Goal: Browse casually: Explore the website without a specific task or goal

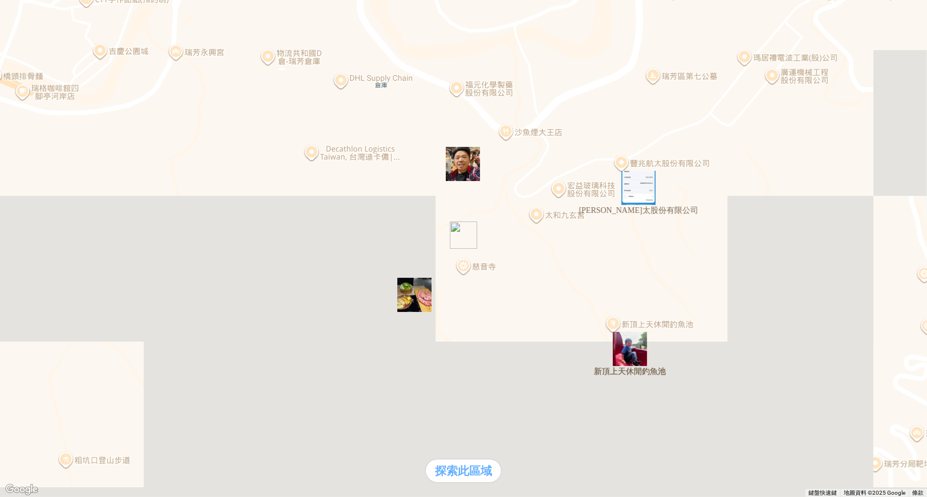
click at [633, 190] on img "豐兆航太股份有限公司" at bounding box center [638, 187] width 43 height 43
click at [636, 354] on img "新頂上天休閒釣魚池" at bounding box center [629, 349] width 43 height 43
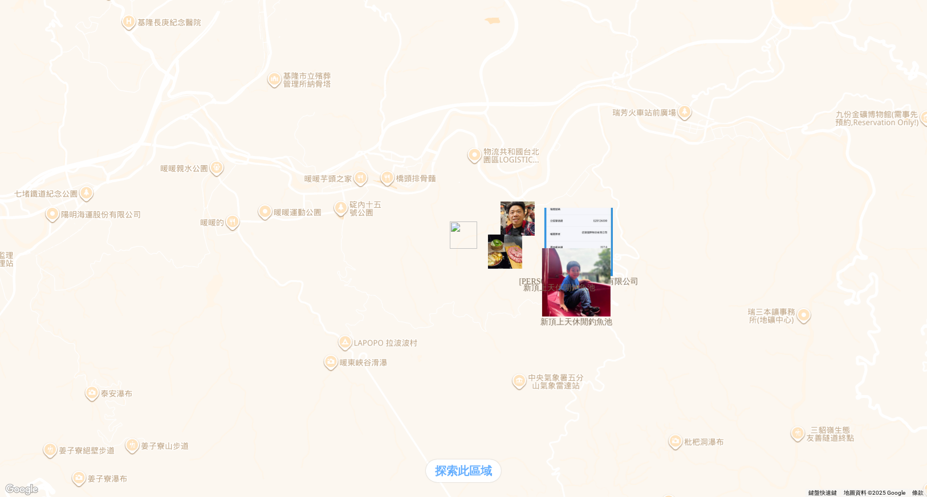
click at [909, 452] on div at bounding box center [909, 469] width 34 height 34
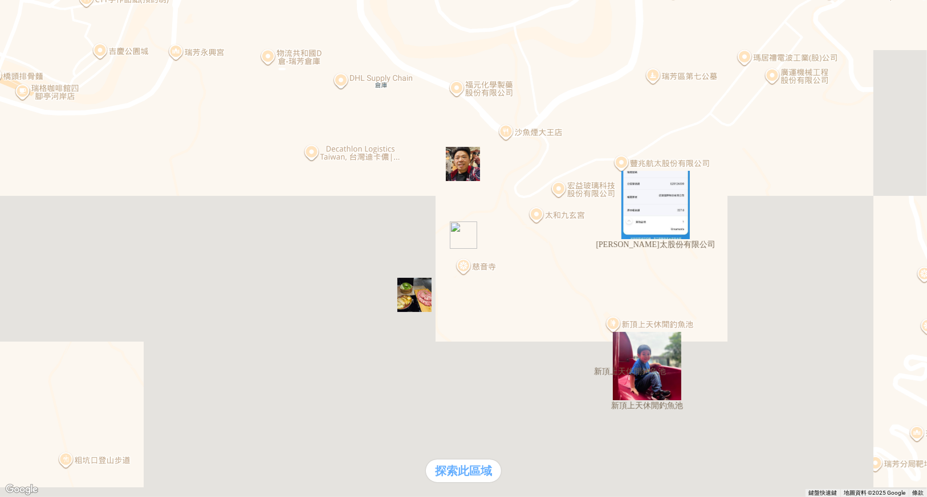
click at [663, 246] on div "熱門卡片" at bounding box center [463, 240] width 917 height 12
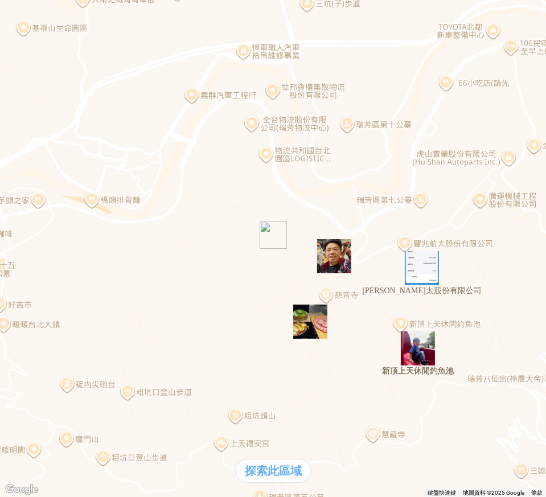
click at [417, 273] on img "豐兆航太股份有限公司" at bounding box center [422, 268] width 43 height 43
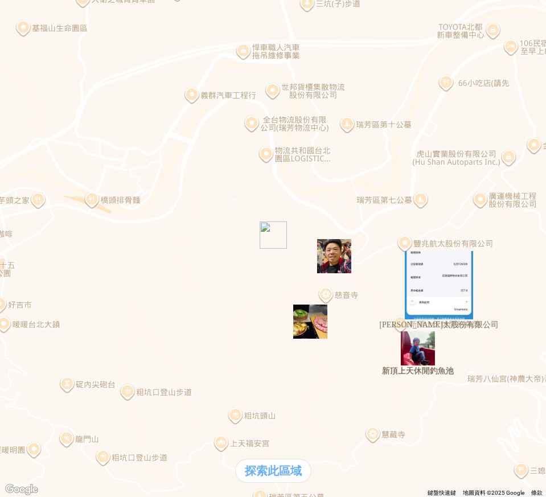
click at [266, 5] on div at bounding box center [273, 5] width 537 height 0
click at [59, 246] on div "熱門卡片" at bounding box center [32, 240] width 55 height 12
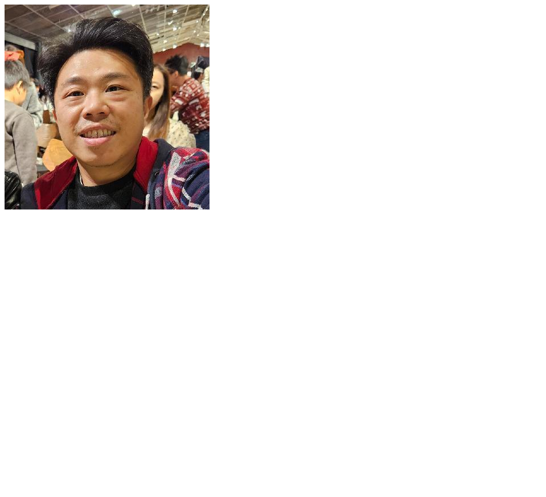
scroll to position [1483, 0]
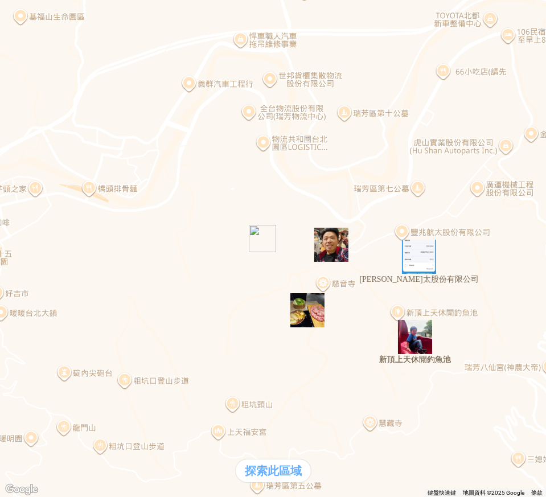
drag, startPoint x: 360, startPoint y: 248, endPoint x: 142, endPoint y: 271, distance: 219.5
click at [142, 272] on div at bounding box center [273, 248] width 546 height 497
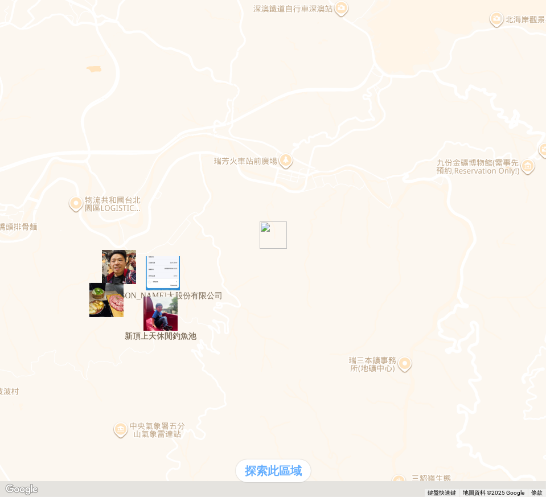
click at [458, 249] on div at bounding box center [273, 248] width 546 height 497
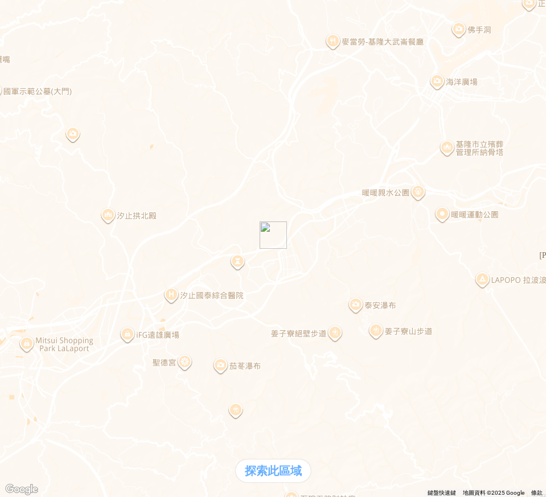
drag, startPoint x: 384, startPoint y: 255, endPoint x: 399, endPoint y: 246, distance: 18.2
click at [398, 246] on div at bounding box center [273, 248] width 546 height 497
